Goal: Task Accomplishment & Management: Use online tool/utility

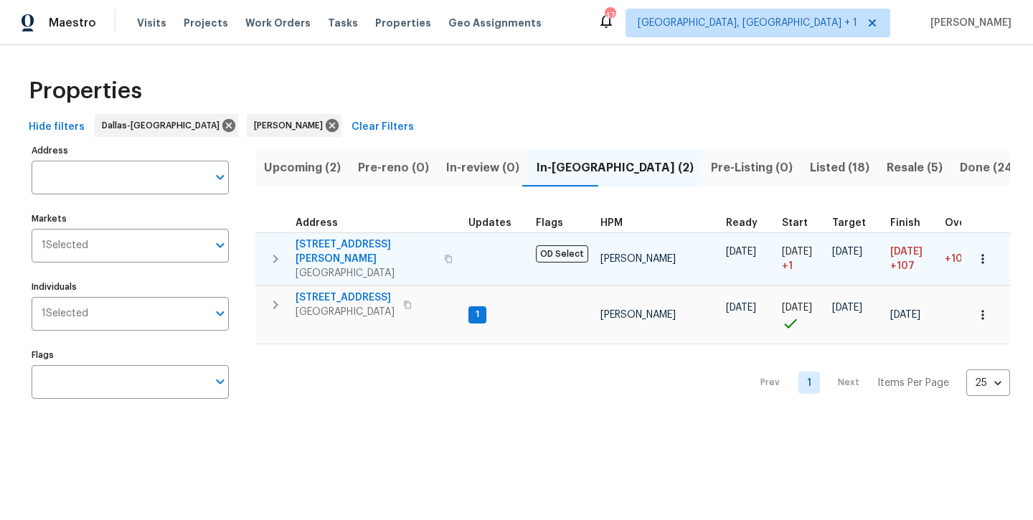
click at [366, 242] on span "2334 Hill N Dale Dr" at bounding box center [366, 252] width 140 height 29
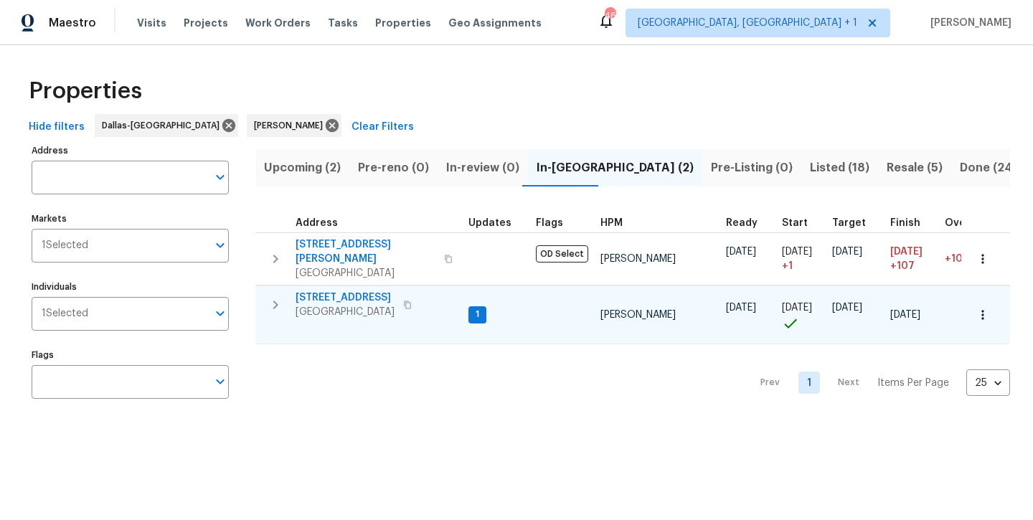
click at [343, 291] on span "300 Woodland Trl" at bounding box center [345, 298] width 99 height 14
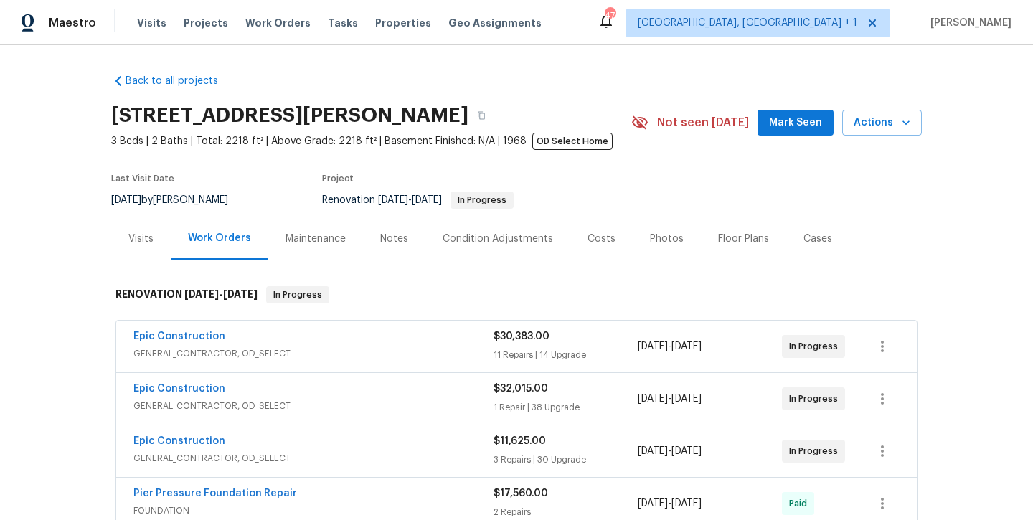
click at [795, 133] on button "Mark Seen" at bounding box center [796, 123] width 76 height 27
click at [392, 237] on div "Notes" at bounding box center [394, 239] width 28 height 14
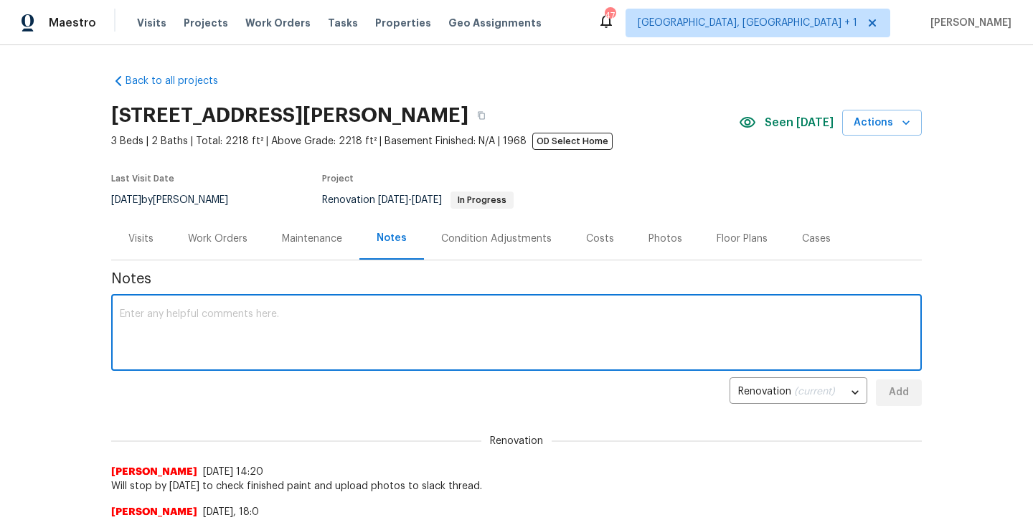
click at [346, 321] on textarea at bounding box center [517, 334] width 794 height 50
type textarea "PV"
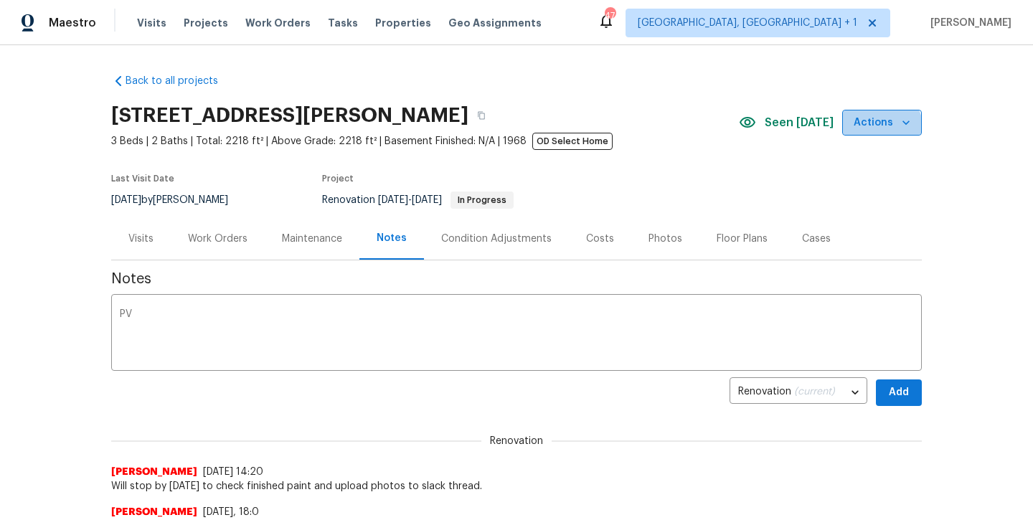
click at [881, 129] on span "Actions" at bounding box center [882, 123] width 57 height 18
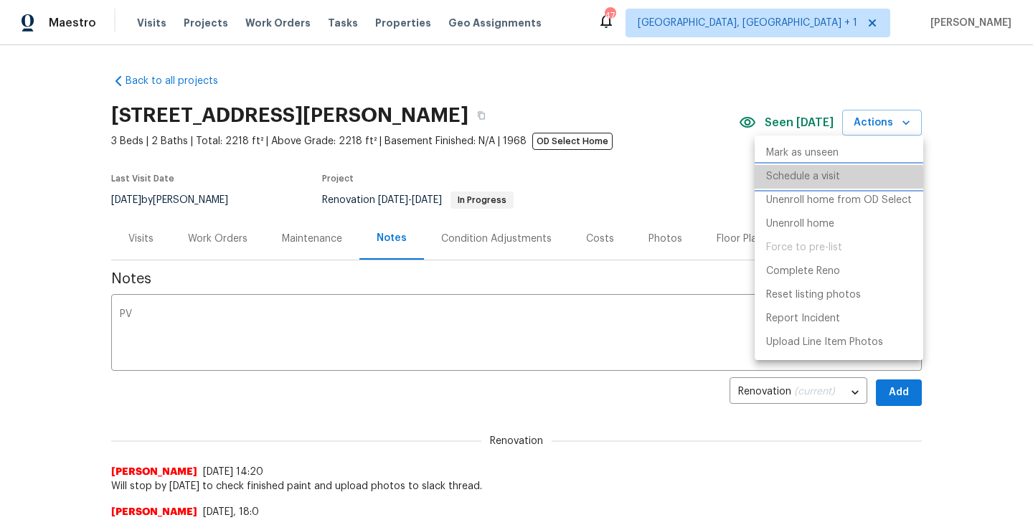
click at [828, 179] on p "Schedule a visit" at bounding box center [803, 176] width 74 height 15
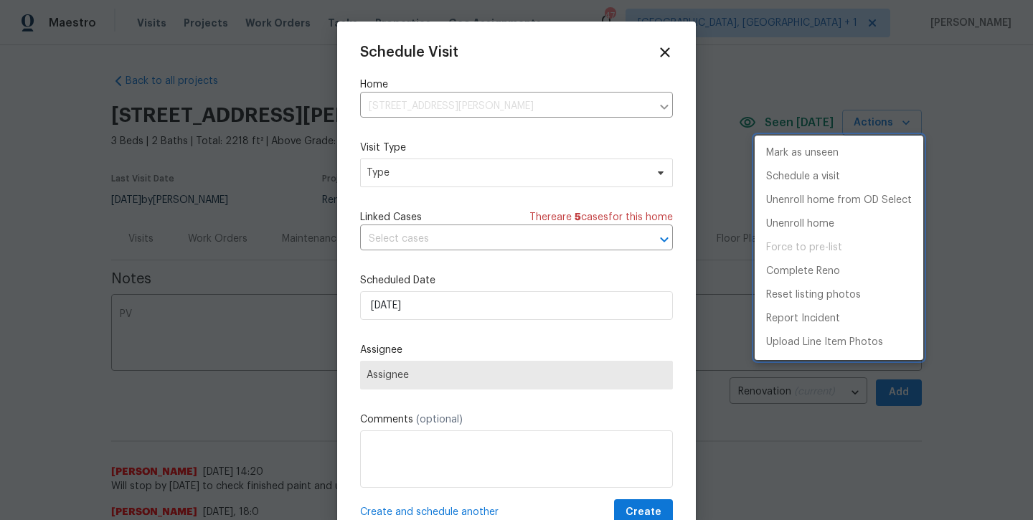
click at [519, 172] on div at bounding box center [516, 260] width 1033 height 520
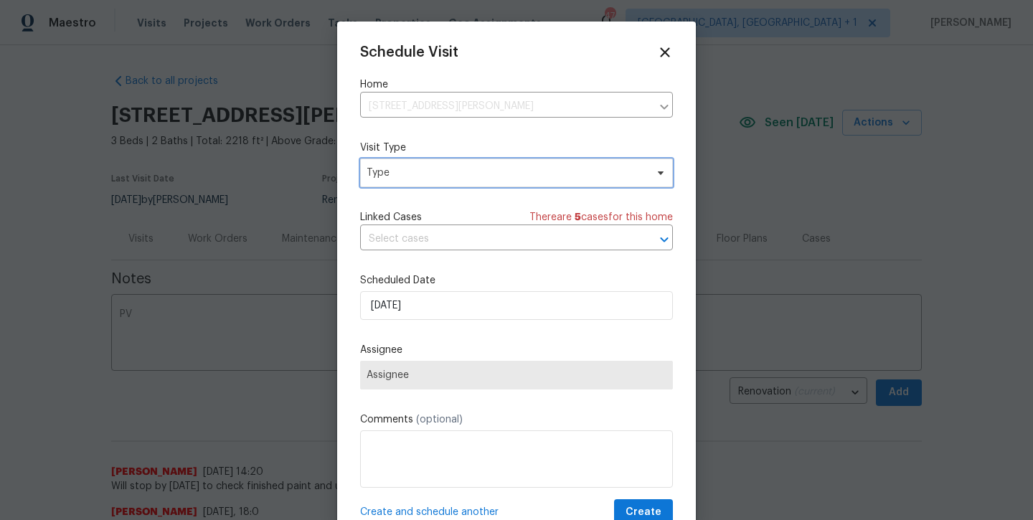
click at [519, 172] on span "Type" at bounding box center [506, 173] width 279 height 14
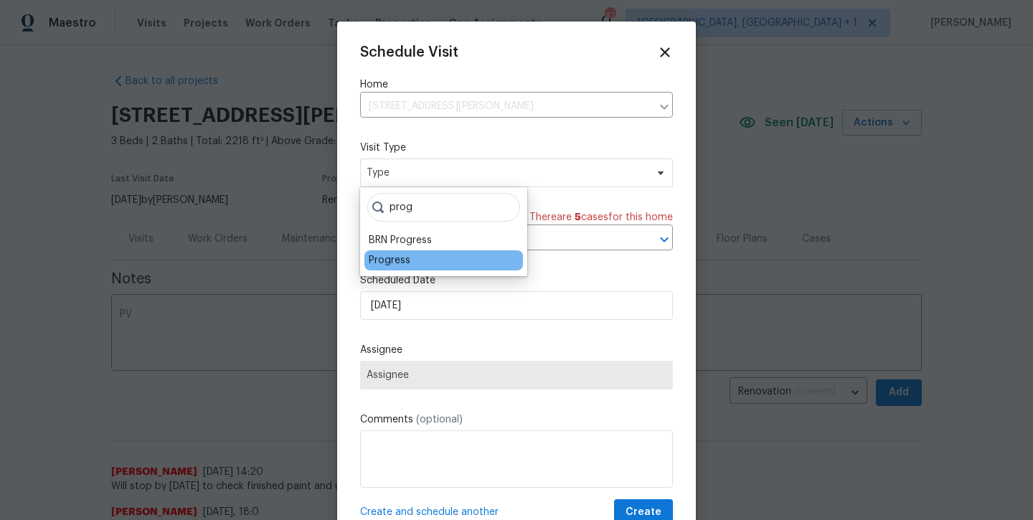
type input "prog"
click at [429, 256] on div "Progress" at bounding box center [444, 260] width 159 height 20
click at [408, 260] on div "Progress" at bounding box center [390, 260] width 42 height 14
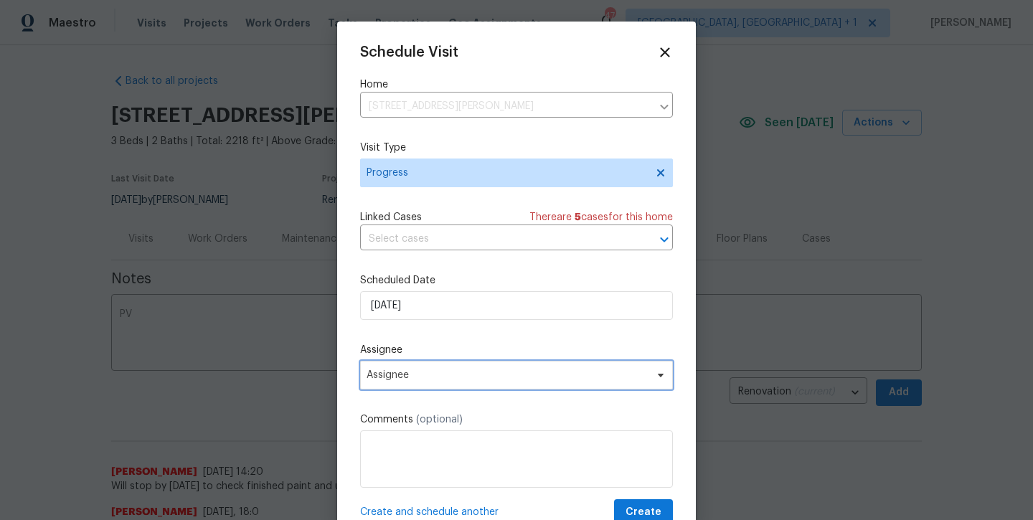
click at [428, 369] on span "Assignee" at bounding box center [516, 375] width 313 height 29
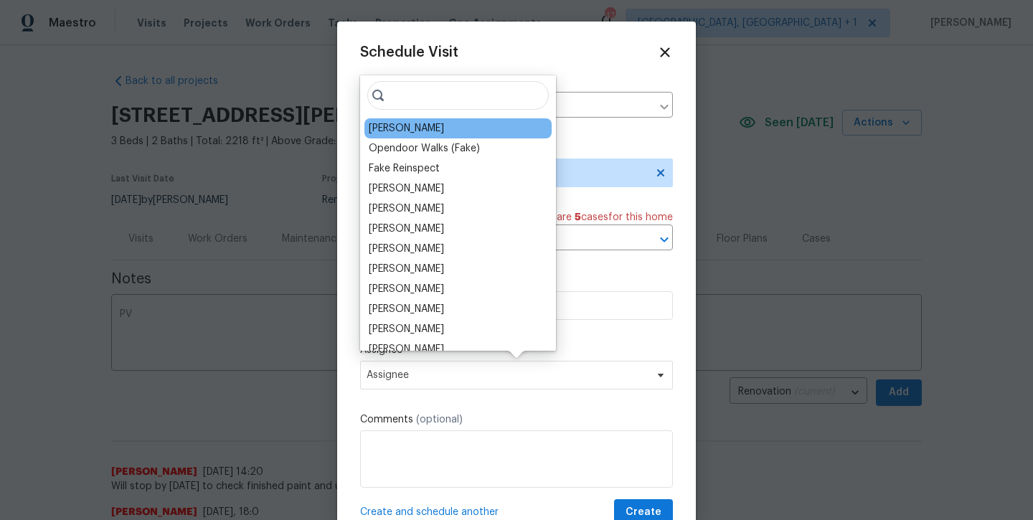
click at [423, 135] on div "[PERSON_NAME]" at bounding box center [406, 128] width 75 height 14
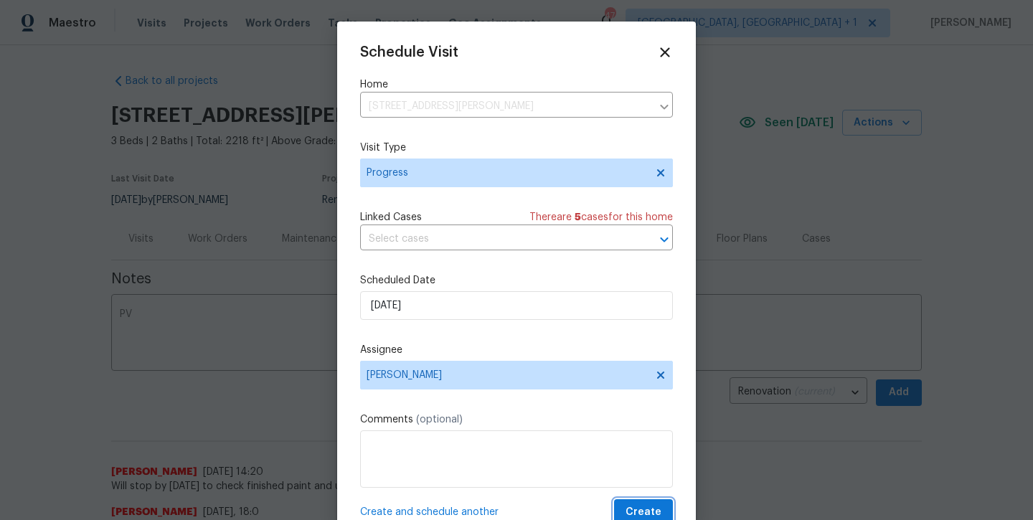
click at [639, 512] on span "Create" at bounding box center [644, 513] width 36 height 18
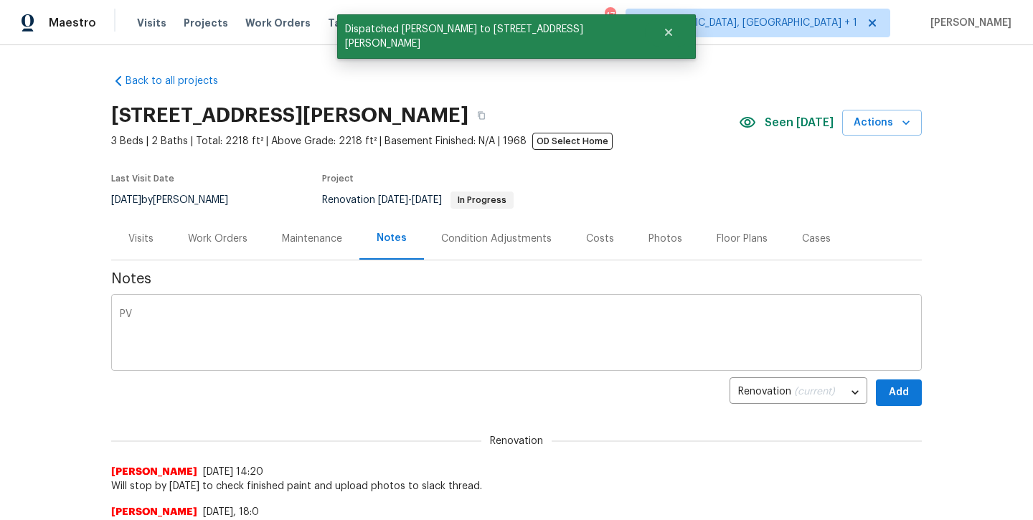
click at [360, 344] on textarea "PV" at bounding box center [517, 334] width 794 height 50
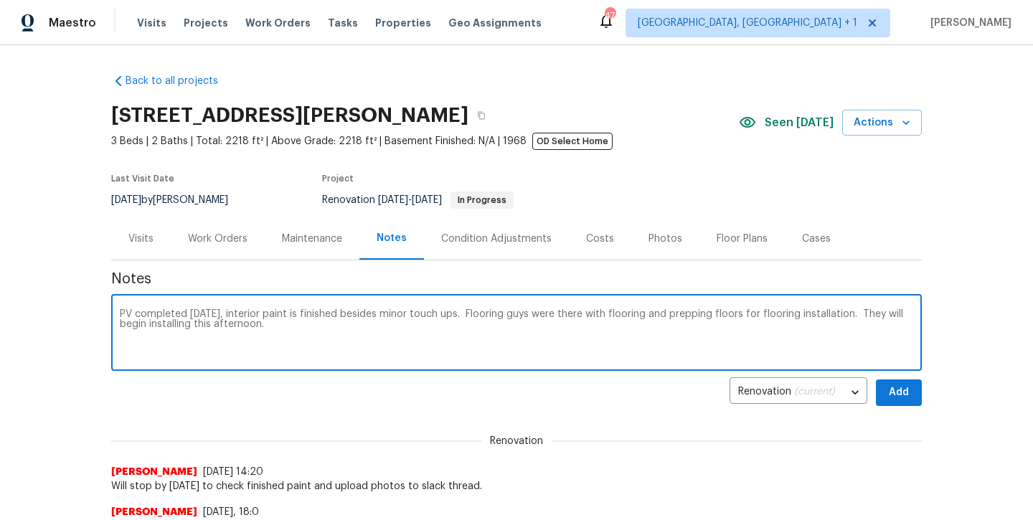
type textarea "PV completed today, interior paint is finished besides minor touch ups. Floorin…"
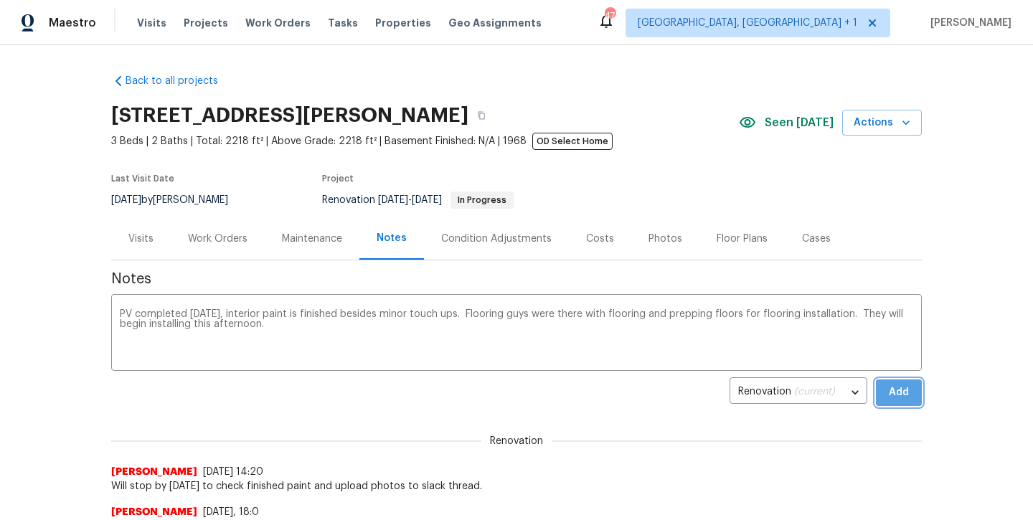
click at [900, 395] on span "Add" at bounding box center [899, 393] width 23 height 18
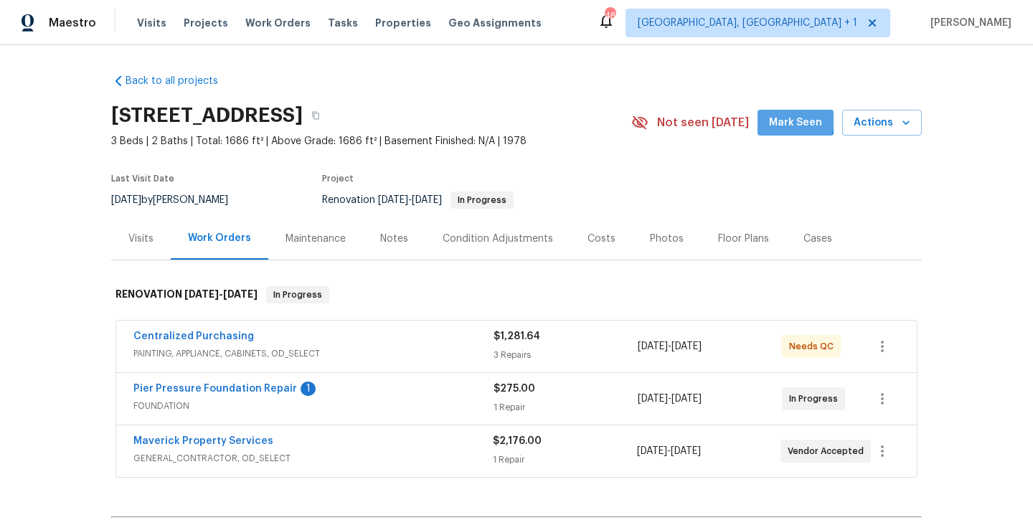
click at [785, 120] on span "Mark Seen" at bounding box center [795, 123] width 53 height 18
click at [375, 243] on div "Notes" at bounding box center [394, 238] width 62 height 42
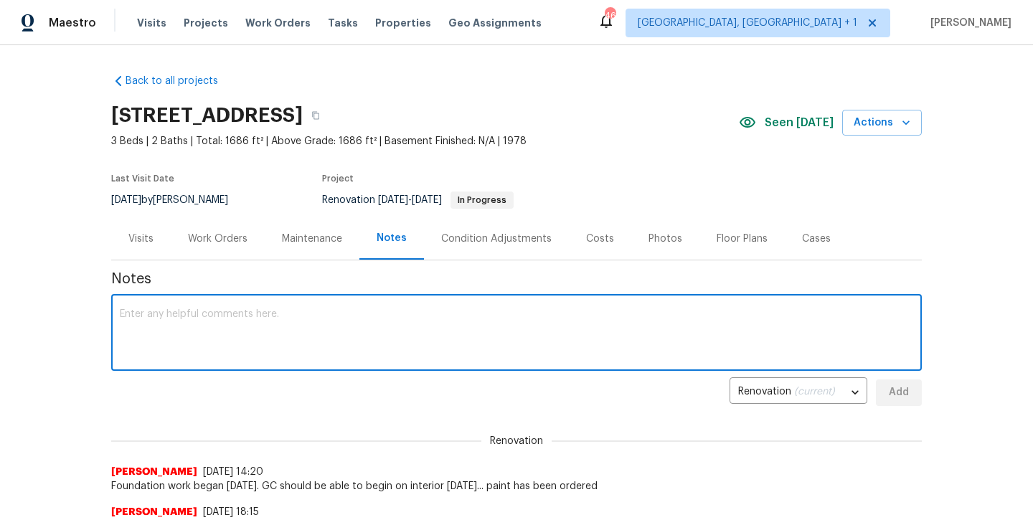
click at [328, 347] on textarea at bounding box center [517, 334] width 794 height 50
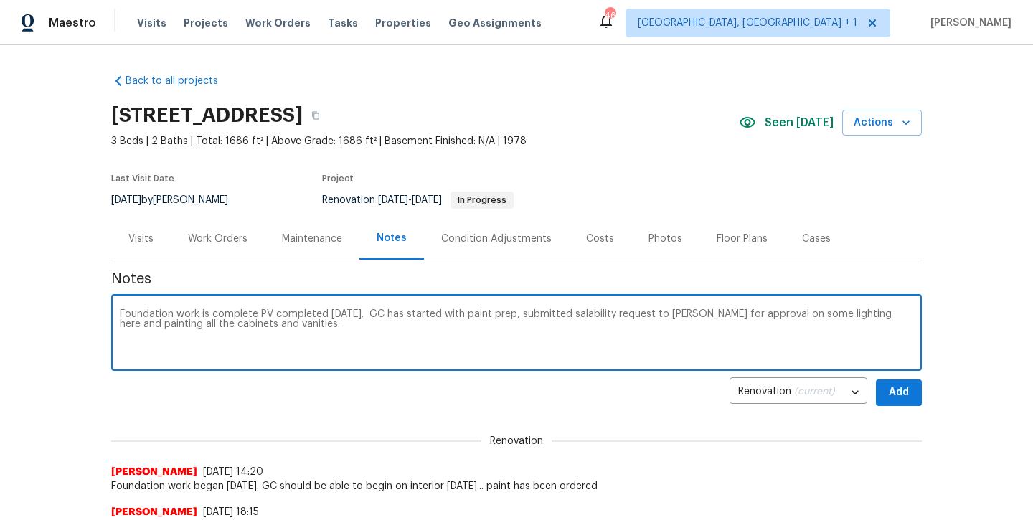
click at [557, 315] on textarea "Foundation work is complete PV completed today. GC has started with paint prep,…" at bounding box center [517, 334] width 794 height 50
click at [644, 314] on textarea "Foundation work is complete PV completed today. GC has started with paint prep,…" at bounding box center [517, 334] width 794 height 50
click at [442, 333] on textarea "Foundation work is complete PV completed today. GC has started with paint prep,…" at bounding box center [517, 334] width 794 height 50
type textarea "Foundation work is complete PV completed today. GC has started with paint prep,…"
click at [892, 404] on button "Add" at bounding box center [899, 393] width 46 height 27
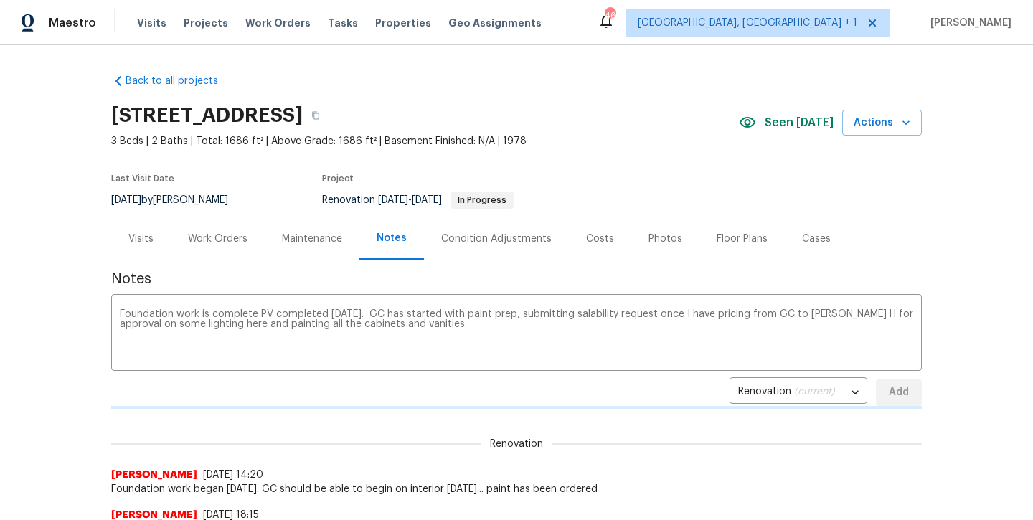
click at [892, 404] on div "Renovation (current) 36997952-88e7-4a7d-8457-4bd9da09314d ​ Add" at bounding box center [516, 393] width 811 height 27
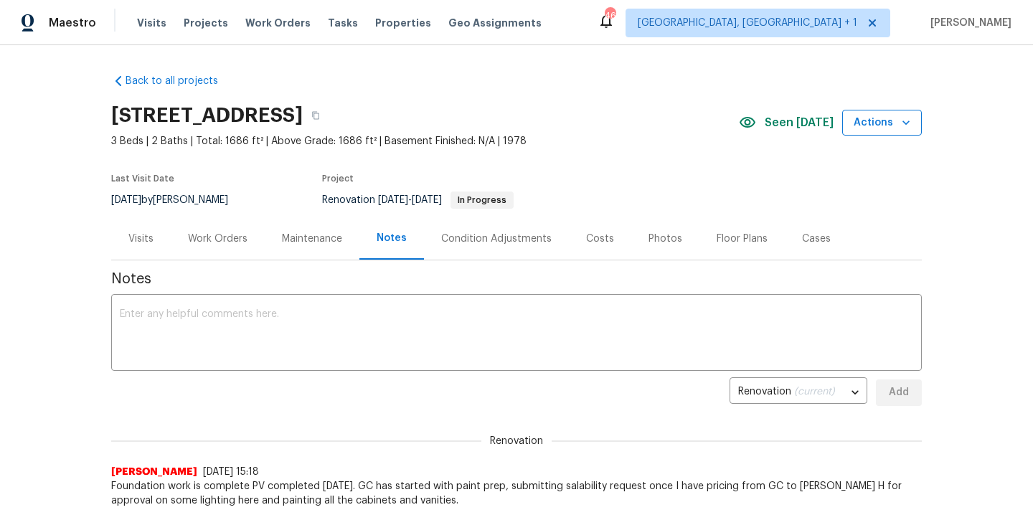
click at [872, 133] on button "Actions" at bounding box center [882, 123] width 80 height 27
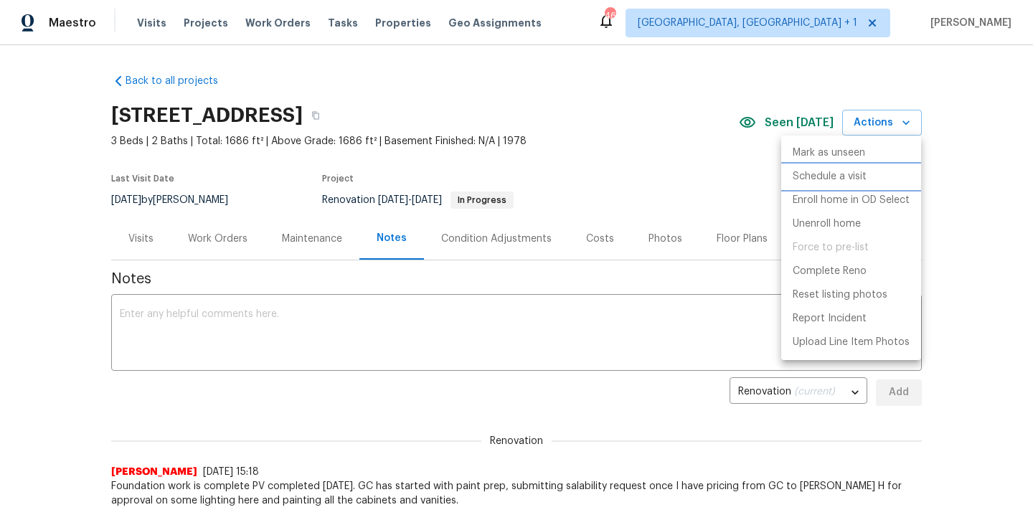
click at [848, 177] on p "Schedule a visit" at bounding box center [830, 176] width 74 height 15
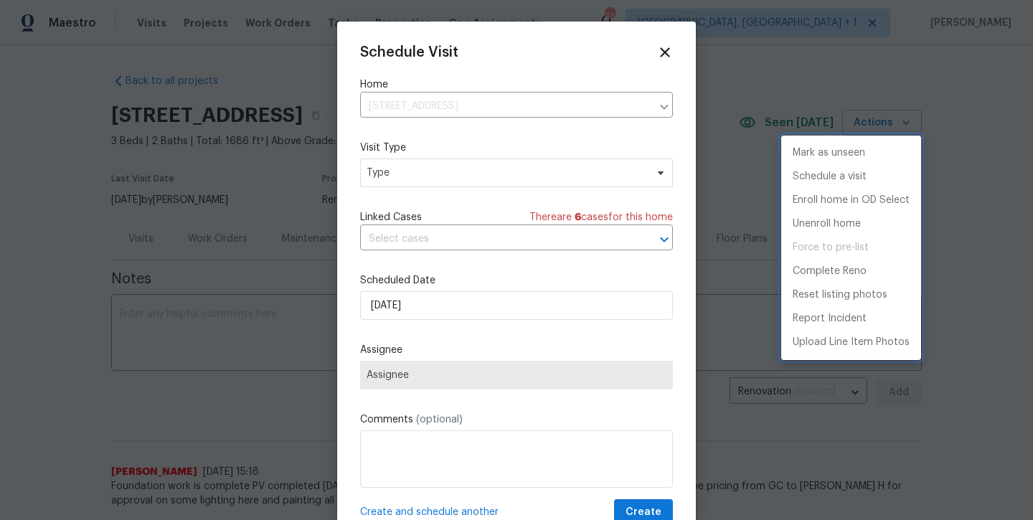
click at [446, 171] on div at bounding box center [516, 260] width 1033 height 520
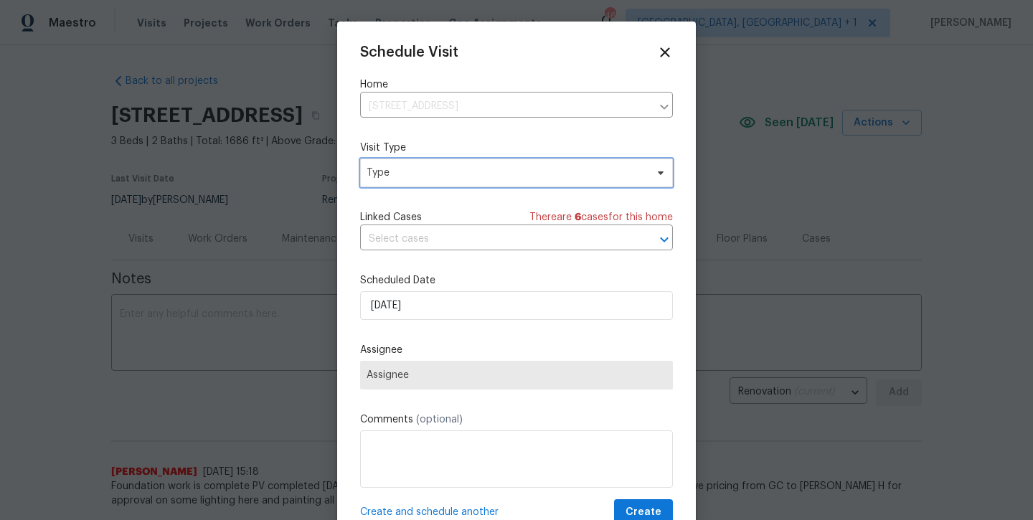
click at [446, 171] on span "Type" at bounding box center [506, 173] width 279 height 14
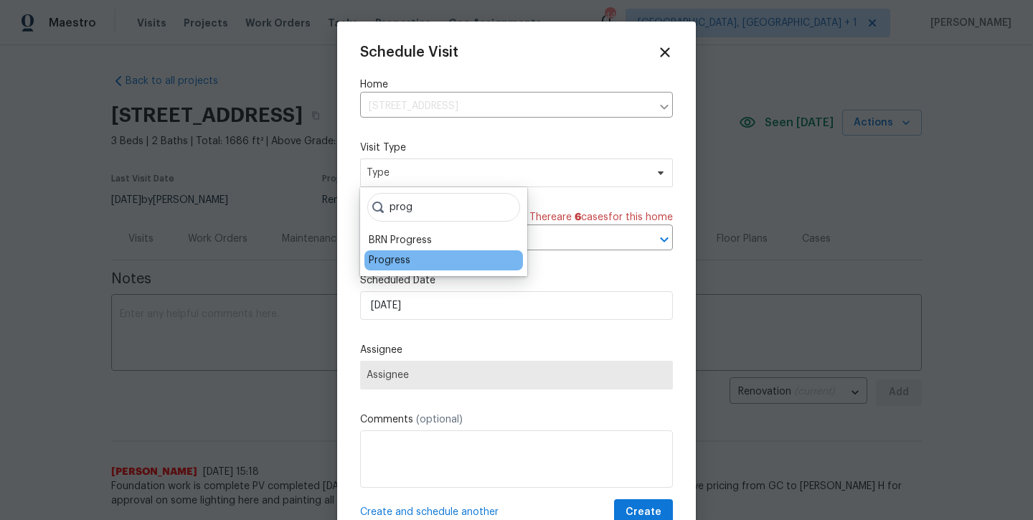
type input "prog"
click at [397, 265] on div "Progress" at bounding box center [390, 260] width 42 height 14
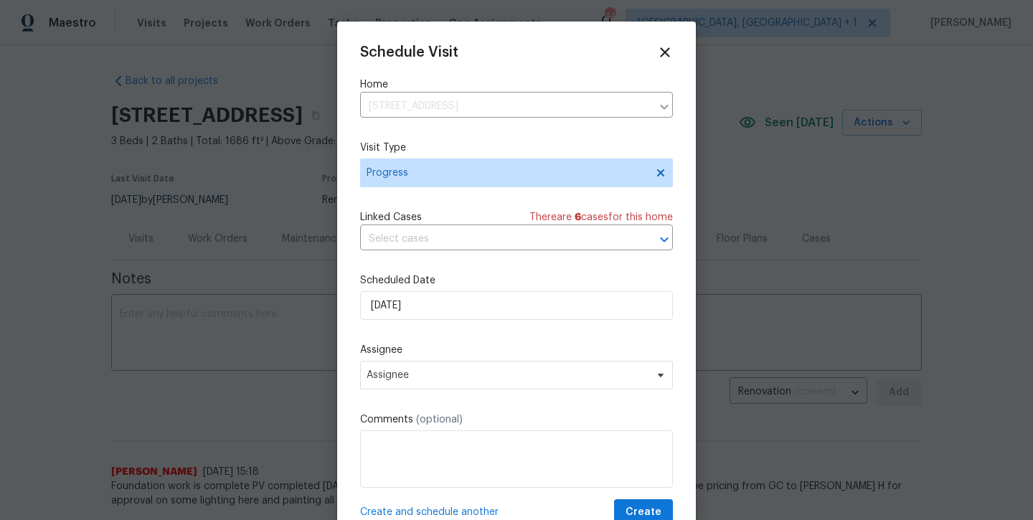
click at [441, 393] on div "Schedule Visit Home 300 Woodland Trl, Keller, TX 76248 ​ Visit Type Progress Li…" at bounding box center [516, 285] width 313 height 482
click at [441, 373] on span "Assignee" at bounding box center [507, 375] width 281 height 11
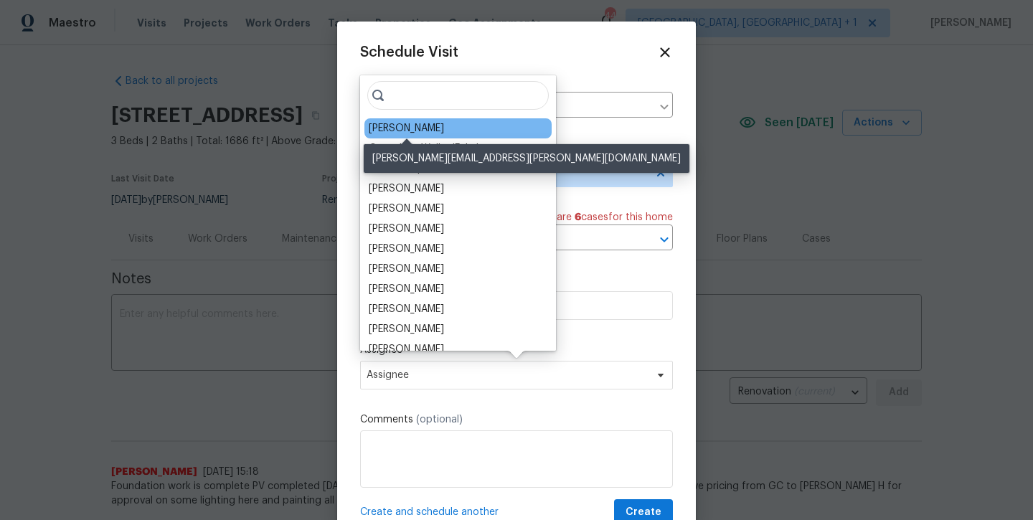
click at [418, 127] on div "[PERSON_NAME]" at bounding box center [406, 128] width 75 height 14
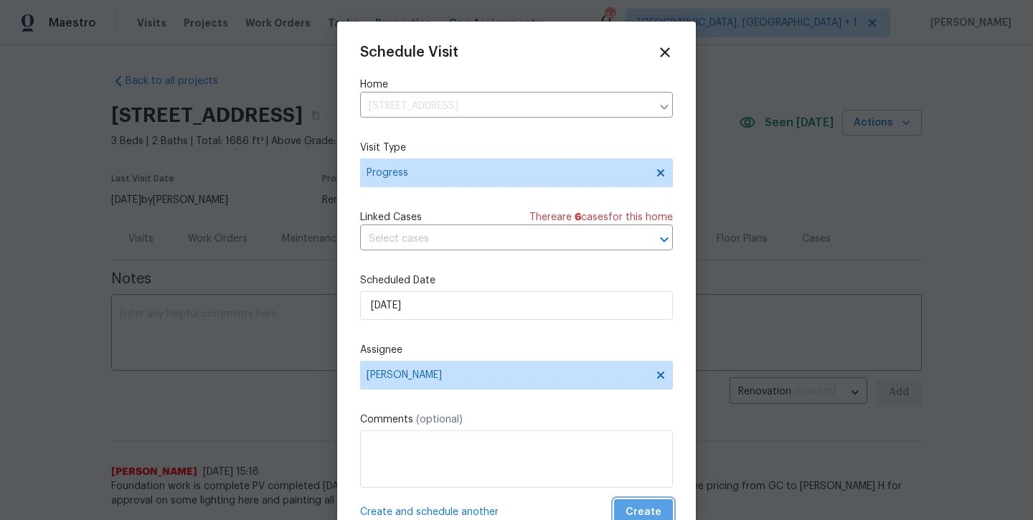
click at [649, 505] on span "Create" at bounding box center [644, 513] width 36 height 18
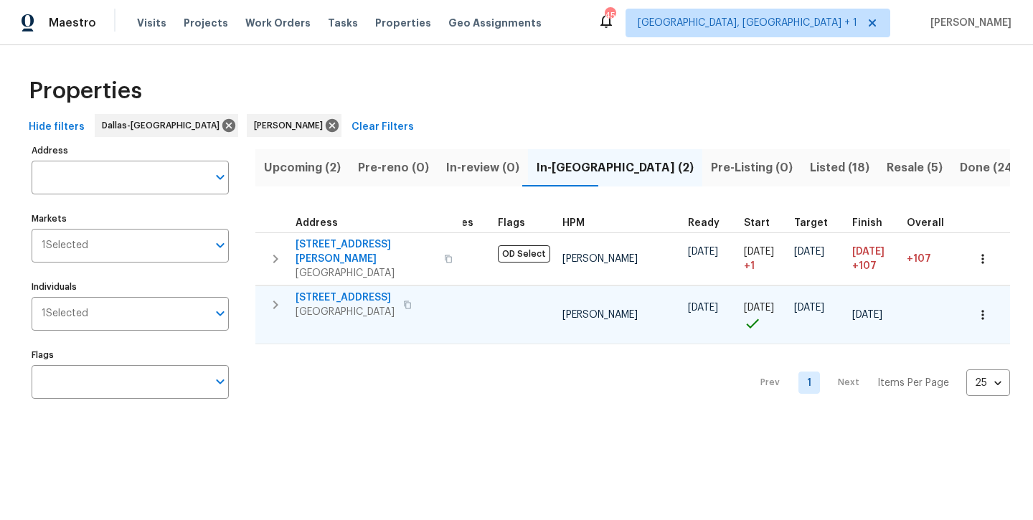
scroll to position [0, 36]
